Goal: Task Accomplishment & Management: Manage account settings

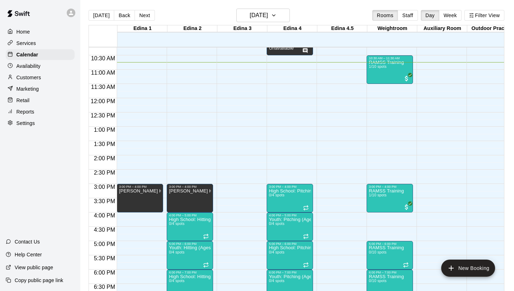
scroll to position [306, 0]
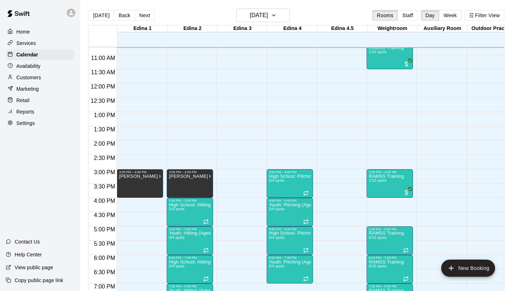
click at [36, 45] on div "Services" at bounding box center [40, 43] width 69 height 11
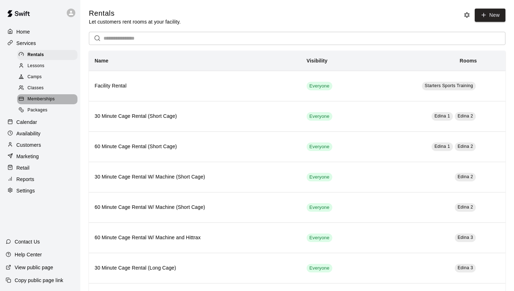
click at [35, 97] on span "Memberships" at bounding box center [40, 99] width 27 height 7
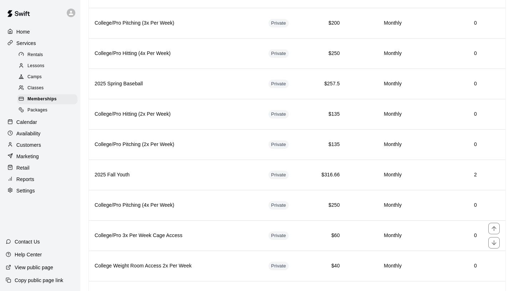
scroll to position [639, 0]
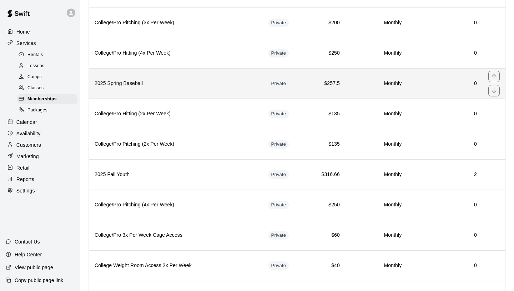
click at [185, 84] on h6 "2025 Spring Baseball" at bounding box center [176, 84] width 162 height 8
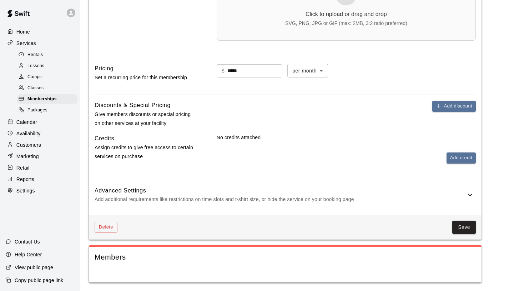
scroll to position [663, 0]
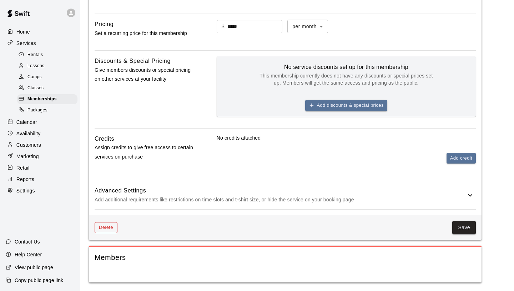
click at [107, 227] on button "Delete" at bounding box center [106, 227] width 23 height 11
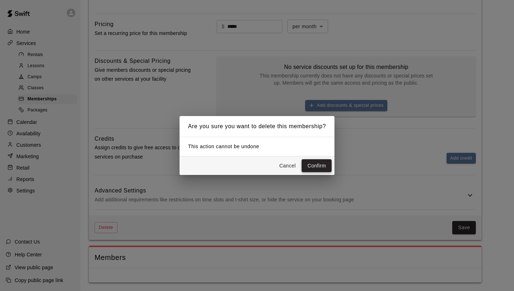
click at [316, 163] on button "Confirm" at bounding box center [316, 165] width 30 height 13
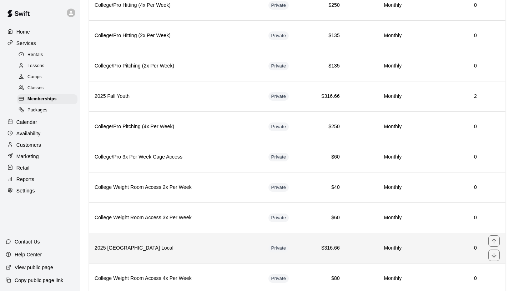
scroll to position [687, 0]
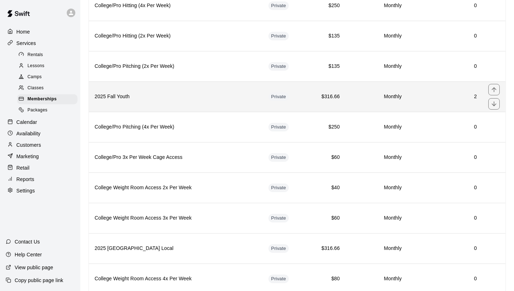
click at [151, 97] on h6 "2025 Fall Youth" at bounding box center [176, 97] width 162 height 8
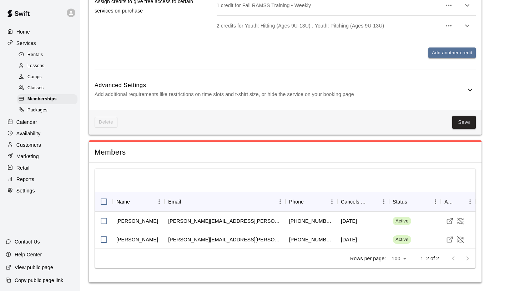
scroll to position [818, 0]
click at [64, 100] on div "Memberships" at bounding box center [47, 99] width 60 height 10
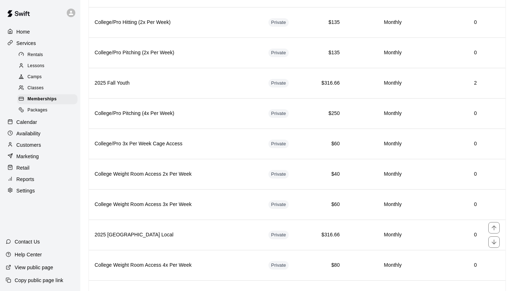
scroll to position [983, 0]
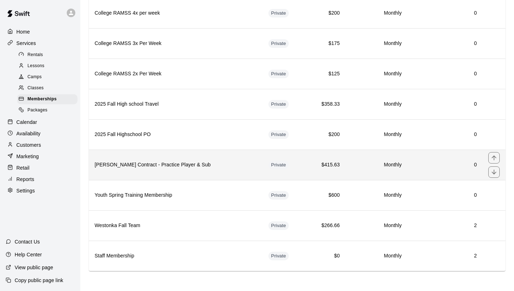
click at [187, 167] on h6 "[PERSON_NAME] Contract - Practice Player & Sub" at bounding box center [176, 165] width 162 height 8
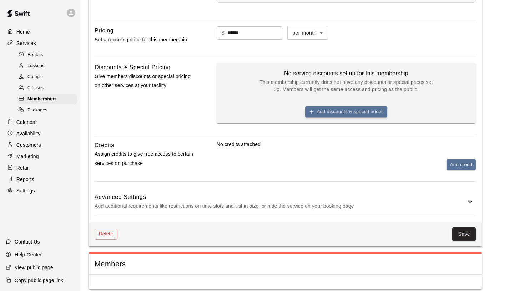
scroll to position [606, 0]
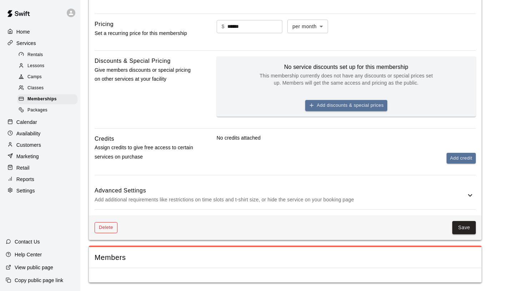
click at [108, 231] on button "Delete" at bounding box center [106, 227] width 23 height 11
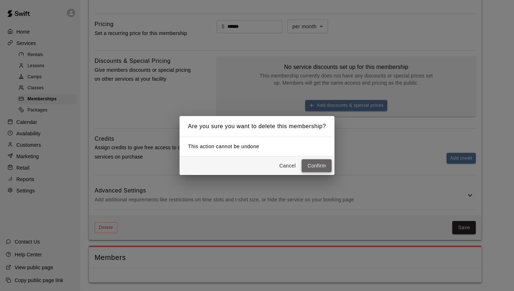
click at [323, 166] on button "Confirm" at bounding box center [316, 165] width 30 height 13
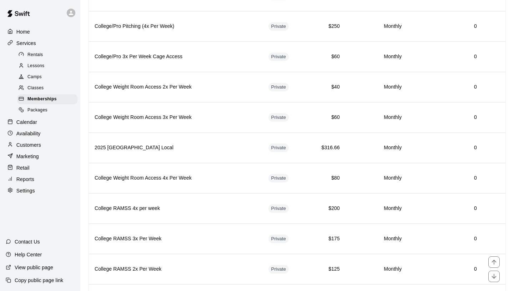
scroll to position [983, 0]
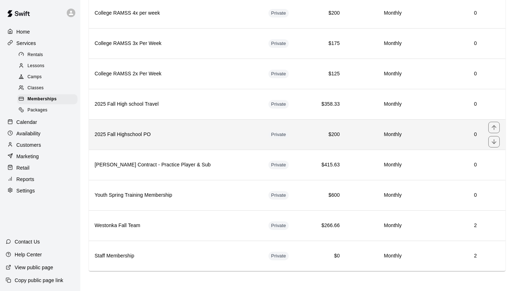
click at [165, 134] on h6 "2025 Fall Highschool PO" at bounding box center [176, 135] width 162 height 8
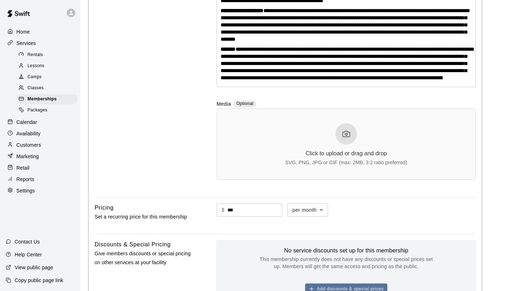
scroll to position [672, 0]
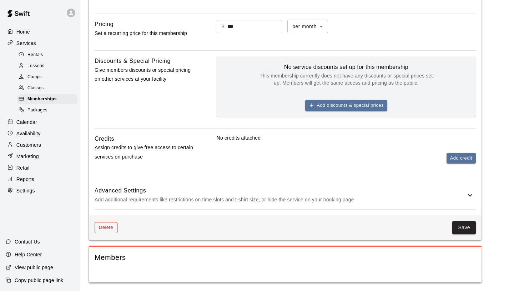
click at [109, 228] on button "Delete" at bounding box center [106, 227] width 23 height 11
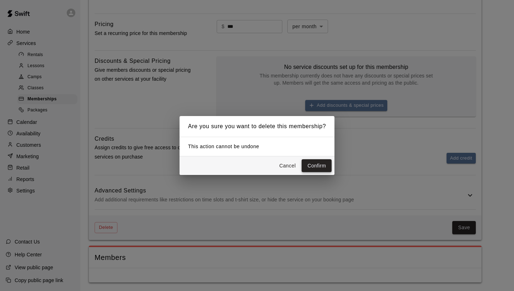
click at [309, 164] on button "Confirm" at bounding box center [316, 165] width 30 height 13
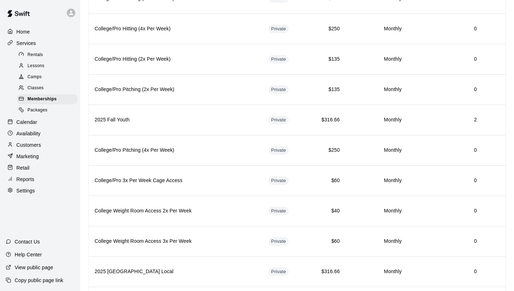
scroll to position [983, 0]
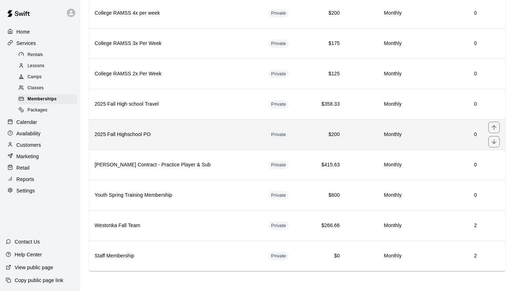
click at [182, 133] on h6 "2025 Fall Highschool PO" at bounding box center [176, 135] width 162 height 8
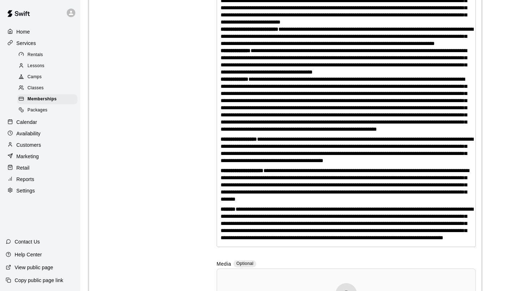
scroll to position [672, 0]
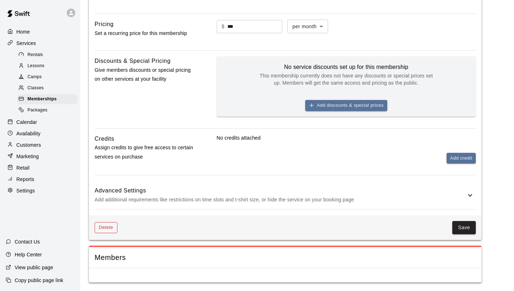
click at [111, 230] on button "Delete" at bounding box center [106, 227] width 23 height 11
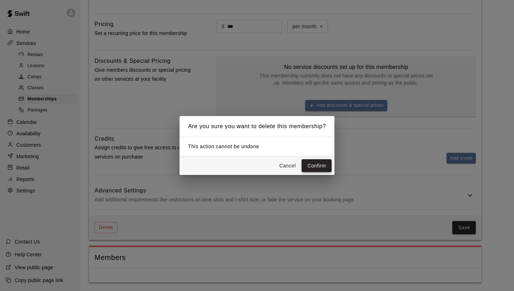
click at [320, 167] on button "Confirm" at bounding box center [316, 165] width 30 height 13
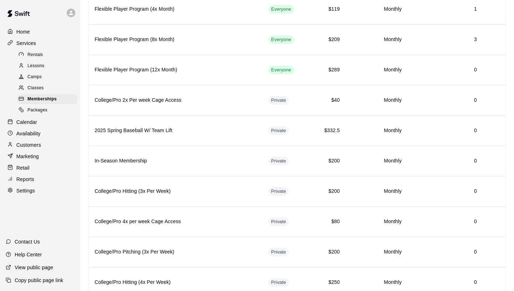
scroll to position [983, 0]
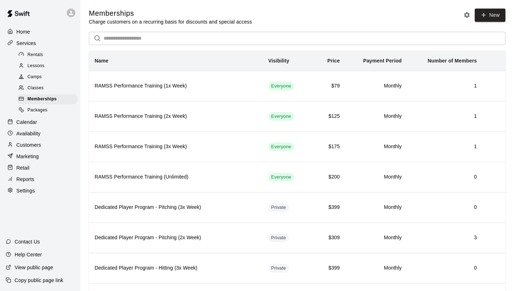
scroll to position [983, 0]
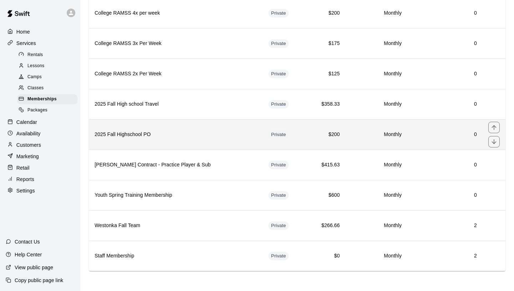
click at [183, 137] on h6 "2025 Fall Highschool PO" at bounding box center [176, 135] width 162 height 8
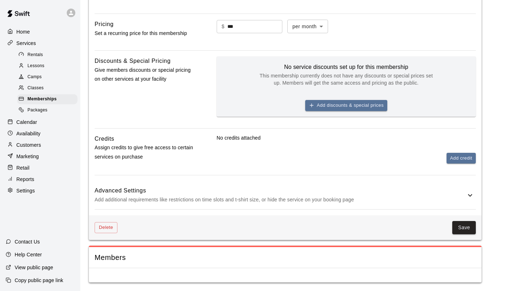
scroll to position [672, 0]
click at [107, 227] on button "Delete" at bounding box center [106, 227] width 23 height 11
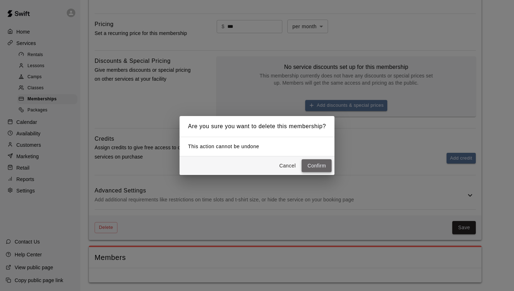
click at [316, 166] on button "Confirm" at bounding box center [316, 165] width 30 height 13
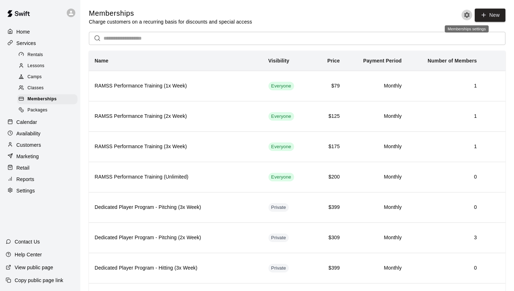
click at [466, 15] on icon "Memberships settings" at bounding box center [466, 14] width 7 height 7
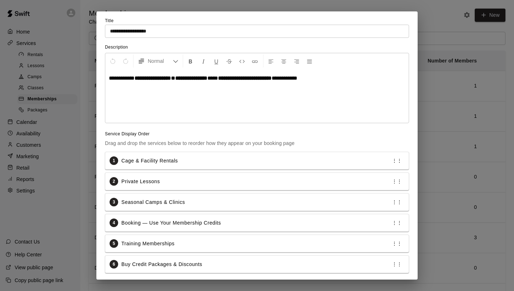
scroll to position [67, 0]
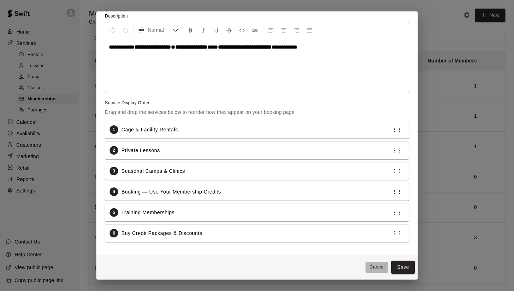
click at [379, 268] on button "Cancel" at bounding box center [376, 267] width 23 height 11
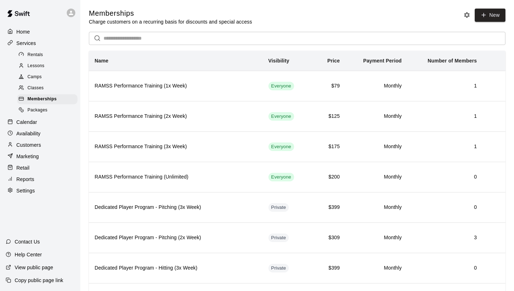
click at [29, 279] on p "Copy public page link" at bounding box center [39, 279] width 49 height 7
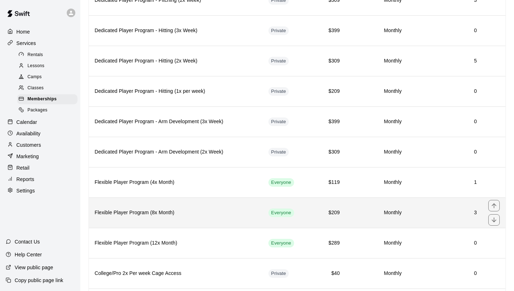
scroll to position [253, 0]
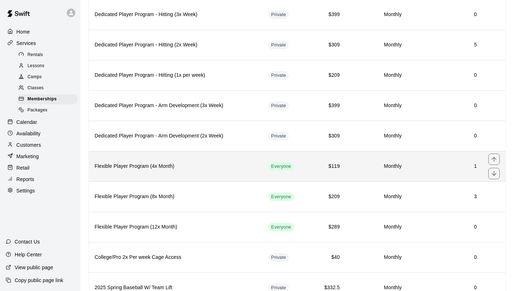
click at [133, 167] on h6 "Flexible Player Program (4x Month)" at bounding box center [176, 166] width 162 height 8
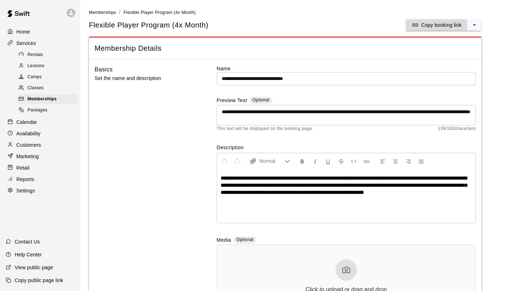
click at [411, 26] on icon "split button" at bounding box center [414, 24] width 7 height 7
click at [45, 97] on span "Memberships" at bounding box center [41, 99] width 29 height 7
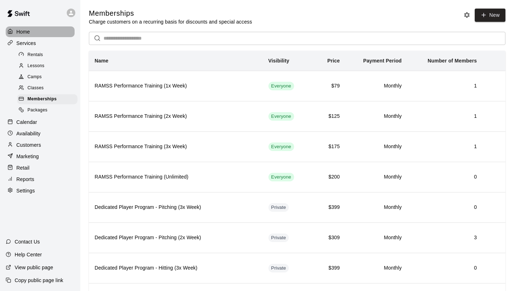
click at [39, 32] on div "Home" at bounding box center [40, 31] width 69 height 11
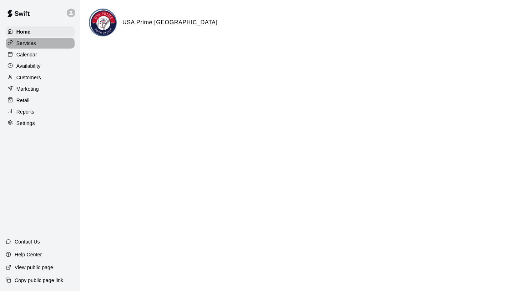
click at [32, 41] on p "Services" at bounding box center [26, 43] width 20 height 7
